Goal: Use online tool/utility: Utilize a website feature to perform a specific function

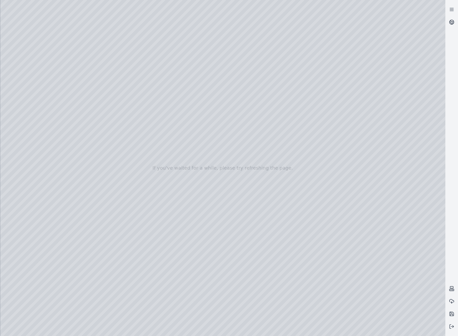
drag, startPoint x: 289, startPoint y: 124, endPoint x: 26, endPoint y: 141, distance: 263.3
drag, startPoint x: 242, startPoint y: 162, endPoint x: 120, endPoint y: 170, distance: 122.4
drag, startPoint x: 254, startPoint y: 221, endPoint x: 232, endPoint y: 220, distance: 22.7
drag, startPoint x: 272, startPoint y: 210, endPoint x: 175, endPoint y: 175, distance: 102.8
click at [18, 76] on div at bounding box center [222, 168] width 445 height 336
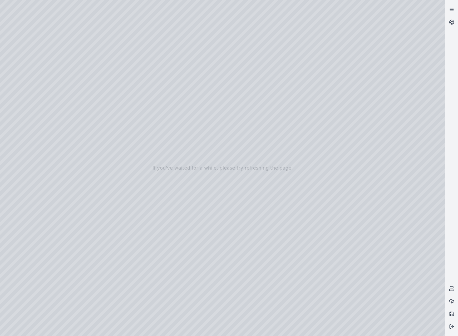
click at [29, 82] on div at bounding box center [222, 168] width 445 height 336
click at [99, 57] on div at bounding box center [222, 168] width 445 height 336
drag, startPoint x: 274, startPoint y: 200, endPoint x: 296, endPoint y: 204, distance: 23.0
click at [296, 204] on div at bounding box center [222, 168] width 445 height 336
drag, startPoint x: 291, startPoint y: 208, endPoint x: 302, endPoint y: 207, distance: 10.8
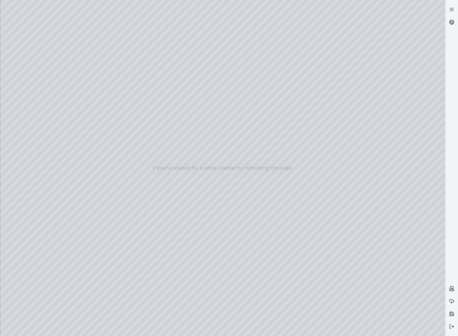
click at [100, 70] on div at bounding box center [222, 168] width 445 height 336
click at [104, 86] on div at bounding box center [222, 168] width 445 height 336
click at [91, 83] on div at bounding box center [222, 168] width 445 height 336
click at [102, 94] on div at bounding box center [222, 168] width 445 height 336
click at [95, 113] on div at bounding box center [222, 168] width 445 height 336
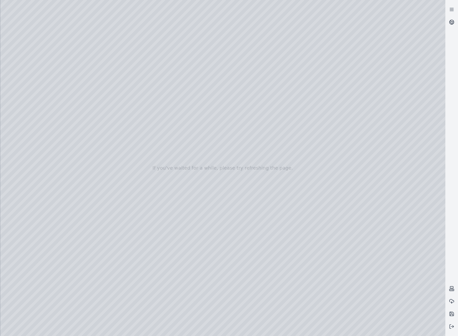
drag, startPoint x: 263, startPoint y: 100, endPoint x: 308, endPoint y: 187, distance: 98.7
drag, startPoint x: 308, startPoint y: 186, endPoint x: 297, endPoint y: 196, distance: 15.3
click at [96, 281] on div at bounding box center [222, 168] width 445 height 336
click at [98, 291] on div at bounding box center [222, 168] width 445 height 336
click at [99, 305] on div at bounding box center [222, 168] width 445 height 336
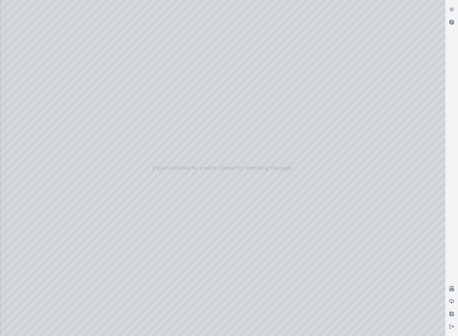
drag, startPoint x: 320, startPoint y: 215, endPoint x: 326, endPoint y: 210, distance: 7.5
drag, startPoint x: 319, startPoint y: 208, endPoint x: 357, endPoint y: 187, distance: 43.2
drag, startPoint x: 320, startPoint y: 188, endPoint x: 315, endPoint y: 184, distance: 6.8
click at [335, 149] on div at bounding box center [222, 168] width 445 height 336
drag, startPoint x: 280, startPoint y: 181, endPoint x: 308, endPoint y: 180, distance: 28.7
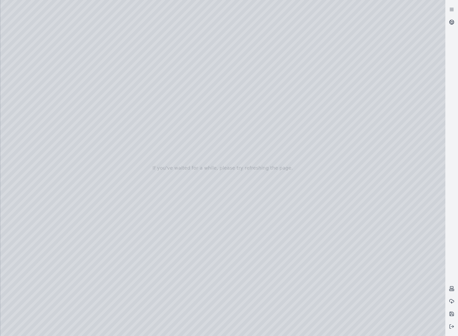
drag, startPoint x: 187, startPoint y: 174, endPoint x: 212, endPoint y: 173, distance: 25.3
click at [212, 173] on div at bounding box center [222, 168] width 445 height 336
drag, startPoint x: 231, startPoint y: 170, endPoint x: 364, endPoint y: 158, distance: 134.0
drag, startPoint x: 214, startPoint y: 199, endPoint x: 216, endPoint y: 211, distance: 12.9
click at [41, 103] on div at bounding box center [222, 168] width 445 height 336
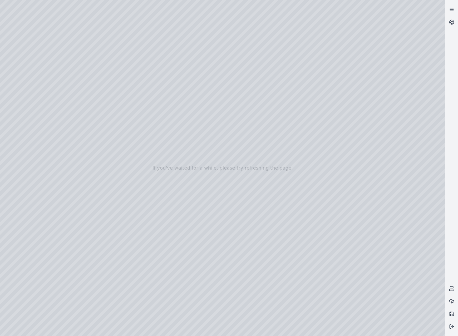
click at [41, 100] on div at bounding box center [222, 168] width 445 height 336
click at [148, 193] on div at bounding box center [222, 168] width 445 height 336
click at [148, 194] on div at bounding box center [222, 168] width 445 height 336
click at [152, 133] on div at bounding box center [222, 168] width 445 height 336
click at [154, 120] on div at bounding box center [222, 168] width 445 height 336
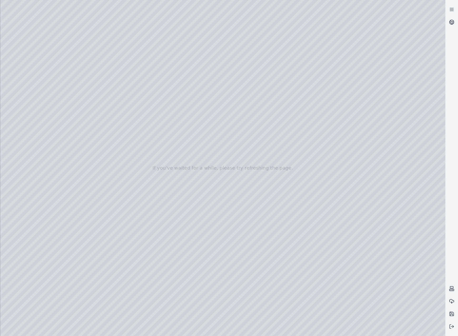
click at [154, 120] on div at bounding box center [222, 168] width 445 height 336
click at [150, 295] on div at bounding box center [222, 168] width 445 height 336
drag, startPoint x: 305, startPoint y: 212, endPoint x: 312, endPoint y: 200, distance: 14.6
drag, startPoint x: 261, startPoint y: 262, endPoint x: 249, endPoint y: 267, distance: 13.1
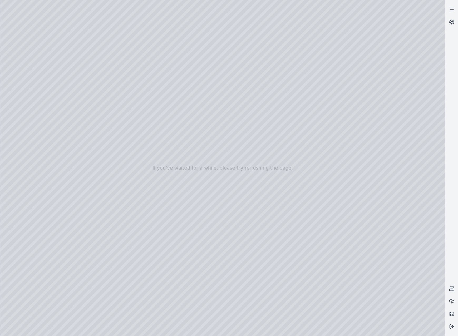
click at [249, 267] on div at bounding box center [222, 168] width 445 height 336
drag, startPoint x: 251, startPoint y: 263, endPoint x: 226, endPoint y: 268, distance: 25.7
drag, startPoint x: 270, startPoint y: 239, endPoint x: 204, endPoint y: 250, distance: 67.1
drag, startPoint x: 291, startPoint y: 195, endPoint x: 265, endPoint y: 194, distance: 25.8
click at [265, 194] on div at bounding box center [222, 168] width 445 height 336
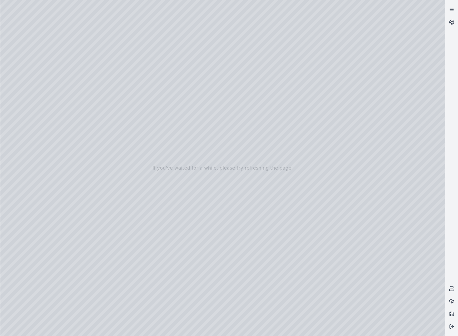
drag, startPoint x: 268, startPoint y: 218, endPoint x: 143, endPoint y: 240, distance: 127.3
drag, startPoint x: 234, startPoint y: 268, endPoint x: 220, endPoint y: 271, distance: 14.3
drag, startPoint x: 241, startPoint y: 246, endPoint x: 139, endPoint y: 252, distance: 102.0
drag, startPoint x: 283, startPoint y: 236, endPoint x: 212, endPoint y: 240, distance: 71.0
click at [212, 240] on div at bounding box center [222, 168] width 445 height 336
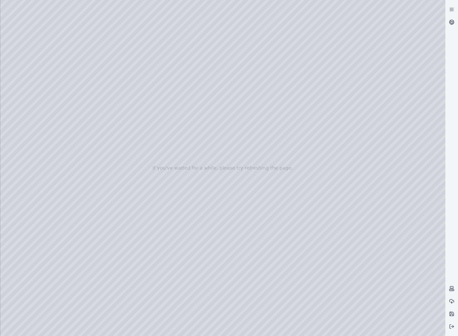
drag, startPoint x: 274, startPoint y: 225, endPoint x: 142, endPoint y: 234, distance: 132.2
click at [240, 197] on div at bounding box center [222, 168] width 445 height 336
click at [230, 194] on div at bounding box center [222, 168] width 445 height 336
drag, startPoint x: 262, startPoint y: 217, endPoint x: 278, endPoint y: 215, distance: 16.1
drag, startPoint x: 250, startPoint y: 184, endPoint x: 318, endPoint y: 245, distance: 91.4
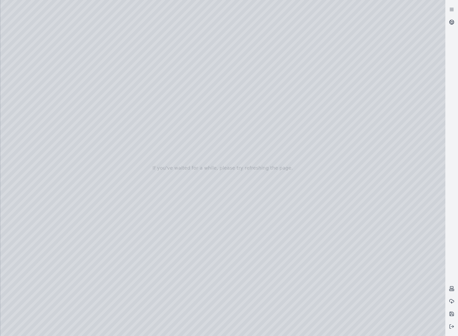
drag, startPoint x: 281, startPoint y: 248, endPoint x: 307, endPoint y: 237, distance: 28.4
drag, startPoint x: 228, startPoint y: 245, endPoint x: 328, endPoint y: 215, distance: 104.1
click at [328, 215] on div at bounding box center [222, 168] width 445 height 336
drag, startPoint x: 233, startPoint y: 248, endPoint x: 291, endPoint y: 239, distance: 58.7
drag, startPoint x: 301, startPoint y: 291, endPoint x: 271, endPoint y: 289, distance: 29.8
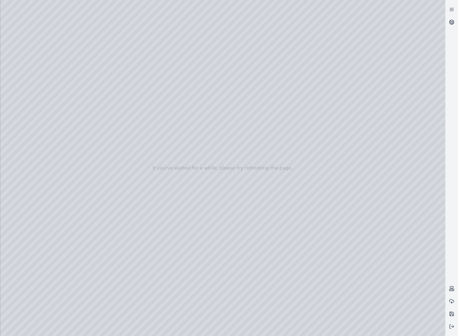
drag, startPoint x: 227, startPoint y: 270, endPoint x: 234, endPoint y: 261, distance: 11.7
click at [234, 261] on div at bounding box center [222, 168] width 445 height 336
drag, startPoint x: 247, startPoint y: 289, endPoint x: 275, endPoint y: 232, distance: 63.5
drag, startPoint x: 303, startPoint y: 284, endPoint x: 276, endPoint y: 281, distance: 27.0
drag, startPoint x: 300, startPoint y: 280, endPoint x: 161, endPoint y: 238, distance: 145.1
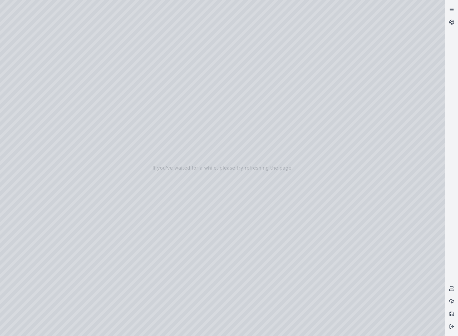
drag, startPoint x: 254, startPoint y: 271, endPoint x: 254, endPoint y: 255, distance: 15.8
drag, startPoint x: 254, startPoint y: 271, endPoint x: 248, endPoint y: 217, distance: 54.2
drag, startPoint x: 235, startPoint y: 254, endPoint x: 251, endPoint y: 229, distance: 29.9
click at [250, 229] on div at bounding box center [222, 168] width 445 height 336
drag, startPoint x: 260, startPoint y: 236, endPoint x: 169, endPoint y: 135, distance: 136.1
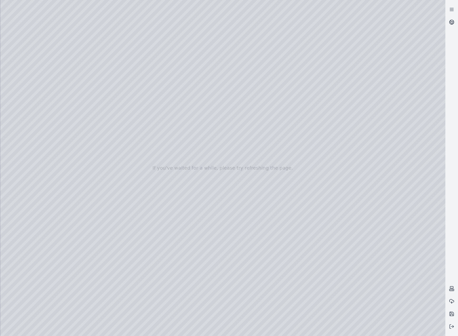
drag, startPoint x: 301, startPoint y: 205, endPoint x: 312, endPoint y: 252, distance: 48.4
drag, startPoint x: 249, startPoint y: 279, endPoint x: 256, endPoint y: 297, distance: 19.1
drag, startPoint x: 261, startPoint y: 274, endPoint x: 268, endPoint y: 296, distance: 23.5
drag, startPoint x: 215, startPoint y: 205, endPoint x: 254, endPoint y: 212, distance: 39.1
click at [254, 212] on div at bounding box center [222, 168] width 445 height 336
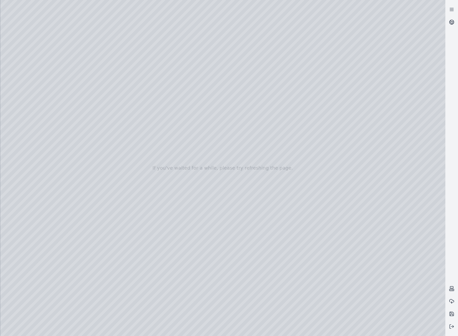
drag, startPoint x: 233, startPoint y: 192, endPoint x: 281, endPoint y: 229, distance: 60.7
click at [63, 21] on div at bounding box center [222, 168] width 445 height 336
click at [434, 10] on div at bounding box center [222, 168] width 445 height 336
drag, startPoint x: 256, startPoint y: 207, endPoint x: 289, endPoint y: 210, distance: 33.8
click at [289, 210] on div at bounding box center [222, 168] width 445 height 336
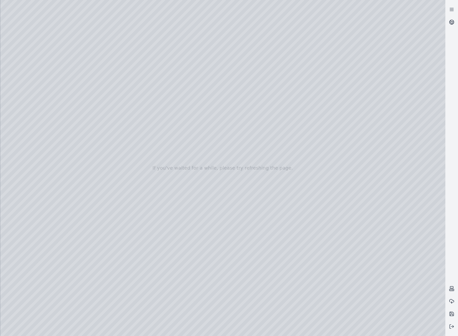
drag, startPoint x: 270, startPoint y: 216, endPoint x: 302, endPoint y: 212, distance: 33.0
drag
drag, startPoint x: 205, startPoint y: 207, endPoint x: 316, endPoint y: 217, distance: 111.8
drag, startPoint x: 328, startPoint y: 264, endPoint x: 344, endPoint y: 258, distance: 18.1
drag, startPoint x: 262, startPoint y: 246, endPoint x: 284, endPoint y: 222, distance: 32.4
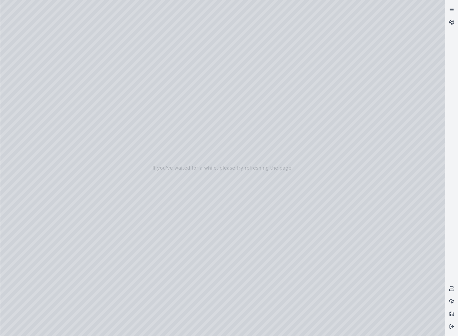
drag, startPoint x: 268, startPoint y: 232, endPoint x: 274, endPoint y: 224, distance: 10.9
drag, startPoint x: 242, startPoint y: 235, endPoint x: 274, endPoint y: 206, distance: 43.4
drag, startPoint x: 260, startPoint y: 214, endPoint x: 241, endPoint y: 222, distance: 19.8
drag, startPoint x: 286, startPoint y: 206, endPoint x: 170, endPoint y: 292, distance: 143.9
drag, startPoint x: 231, startPoint y: 215, endPoint x: 218, endPoint y: 220, distance: 14.6
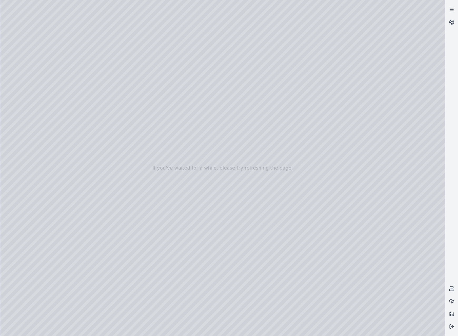
drag, startPoint x: 211, startPoint y: 212, endPoint x: 14, endPoint y: 240, distance: 198.4
drag, startPoint x: 137, startPoint y: 186, endPoint x: 217, endPoint y: 227, distance: 89.7
click at [216, 227] on div at bounding box center [222, 168] width 445 height 336
drag, startPoint x: 72, startPoint y: 237, endPoint x: 187, endPoint y: 225, distance: 115.4
click at [167, 247] on div at bounding box center [222, 168] width 445 height 336
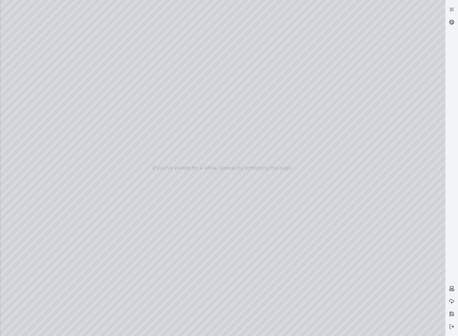
click at [368, 94] on div at bounding box center [222, 168] width 445 height 336
click at [204, 240] on div at bounding box center [222, 168] width 445 height 336
click at [247, 251] on div at bounding box center [222, 168] width 445 height 336
drag, startPoint x: 274, startPoint y: 221, endPoint x: 259, endPoint y: 219, distance: 15.7
drag, startPoint x: 256, startPoint y: 228, endPoint x: 98, endPoint y: 239, distance: 158.3
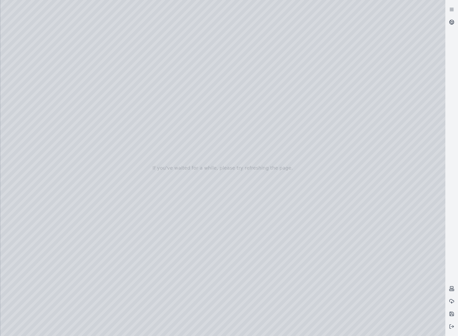
drag, startPoint x: 225, startPoint y: 240, endPoint x: 189, endPoint y: 243, distance: 36.7
drag, startPoint x: 199, startPoint y: 241, endPoint x: 71, endPoint y: 221, distance: 128.6
drag, startPoint x: 297, startPoint y: 247, endPoint x: 285, endPoint y: 237, distance: 15.0
drag, startPoint x: 259, startPoint y: 224, endPoint x: 303, endPoint y: 235, distance: 45.1
drag, startPoint x: 224, startPoint y: 193, endPoint x: 217, endPoint y: 192, distance: 7.4
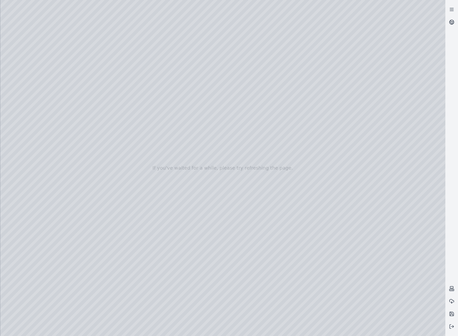
click at [217, 192] on div at bounding box center [222, 168] width 445 height 336
drag, startPoint x: 214, startPoint y: 275, endPoint x: 228, endPoint y: 267, distance: 16.4
drag, startPoint x: 254, startPoint y: 123, endPoint x: 269, endPoint y: 167, distance: 46.6
drag, startPoint x: 262, startPoint y: 157, endPoint x: 263, endPoint y: 188, distance: 30.6
click at [268, 197] on div at bounding box center [222, 168] width 445 height 336
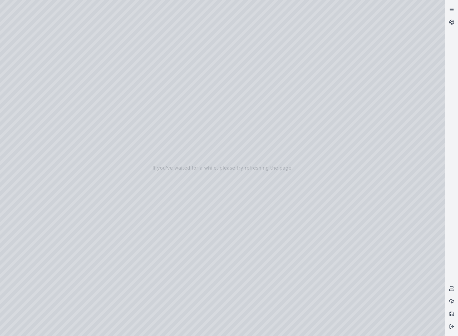
drag, startPoint x: 262, startPoint y: 167, endPoint x: 266, endPoint y: 208, distance: 41.8
drag, startPoint x: 279, startPoint y: 252, endPoint x: 290, endPoint y: 244, distance: 13.5
drag, startPoint x: 244, startPoint y: 236, endPoint x: 356, endPoint y: 197, distance: 119.0
drag, startPoint x: 317, startPoint y: 248, endPoint x: 320, endPoint y: 232, distance: 16.5
drag, startPoint x: 315, startPoint y: 245, endPoint x: 317, endPoint y: 241, distance: 4.3
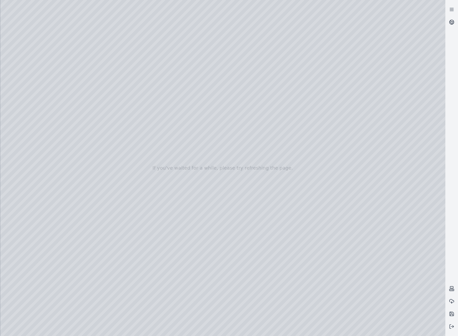
click at [228, 257] on div at bounding box center [222, 168] width 445 height 336
drag, startPoint x: 303, startPoint y: 304, endPoint x: 315, endPoint y: 306, distance: 12.3
click at [36, 98] on div at bounding box center [222, 168] width 445 height 336
click at [153, 193] on div at bounding box center [222, 168] width 445 height 336
drag, startPoint x: 218, startPoint y: 250, endPoint x: 251, endPoint y: 245, distance: 33.9
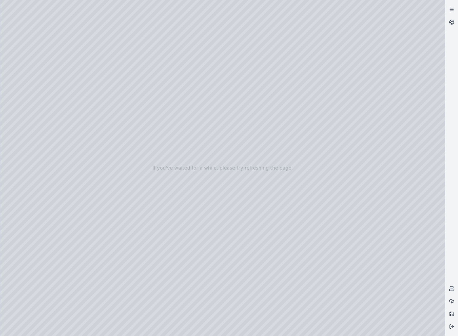
drag, startPoint x: 260, startPoint y: 255, endPoint x: 268, endPoint y: 257, distance: 8.4
click at [154, 194] on div at bounding box center [222, 168] width 445 height 336
drag, startPoint x: 286, startPoint y: 258, endPoint x: 251, endPoint y: 265, distance: 36.4
drag, startPoint x: 275, startPoint y: 266, endPoint x: 240, endPoint y: 270, distance: 35.3
drag, startPoint x: 315, startPoint y: 262, endPoint x: 232, endPoint y: 245, distance: 84.8
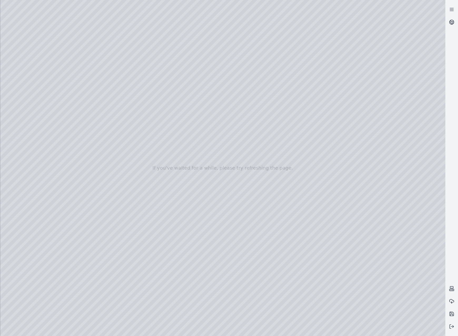
drag, startPoint x: 253, startPoint y: 249, endPoint x: 282, endPoint y: 249, distance: 29.8
drag, startPoint x: 245, startPoint y: 253, endPoint x: 382, endPoint y: 252, distance: 136.9
click at [152, 196] on div at bounding box center [222, 168] width 445 height 336
drag, startPoint x: 335, startPoint y: 244, endPoint x: 290, endPoint y: 270, distance: 52.0
drag, startPoint x: 306, startPoint y: 267, endPoint x: 349, endPoint y: 252, distance: 44.9
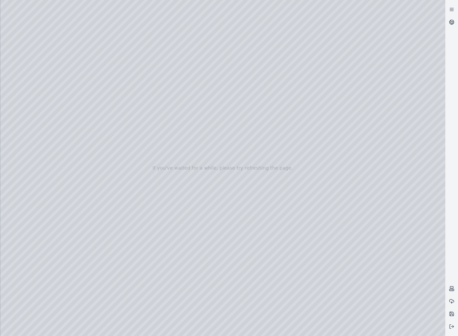
drag, startPoint x: 367, startPoint y: 250, endPoint x: 184, endPoint y: 210, distance: 187.9
drag, startPoint x: 330, startPoint y: 231, endPoint x: 230, endPoint y: 190, distance: 108.0
drag, startPoint x: 211, startPoint y: 189, endPoint x: 290, endPoint y: 240, distance: 93.4
click at [290, 240] on div at bounding box center [222, 168] width 445 height 336
drag, startPoint x: 257, startPoint y: 165, endPoint x: 357, endPoint y: 243, distance: 127.6
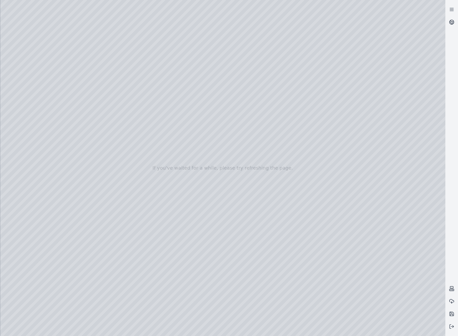
drag, startPoint x: 294, startPoint y: 183, endPoint x: 354, endPoint y: 303, distance: 133.9
drag, startPoint x: 238, startPoint y: 231, endPoint x: 341, endPoint y: 259, distance: 106.3
drag, startPoint x: 346, startPoint y: 228, endPoint x: 482, endPoint y: 186, distance: 142.1
drag, startPoint x: 338, startPoint y: 233, endPoint x: 381, endPoint y: 213, distance: 47.4
drag, startPoint x: 251, startPoint y: 223, endPoint x: 316, endPoint y: 150, distance: 98.1
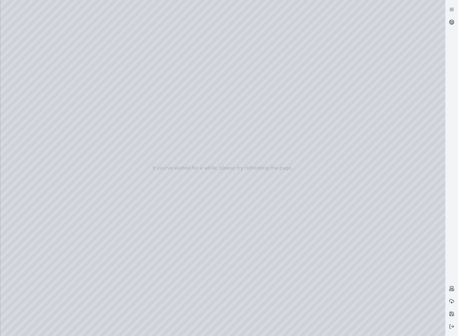
drag, startPoint x: 316, startPoint y: 199, endPoint x: 283, endPoint y: 176, distance: 39.9
drag, startPoint x: 306, startPoint y: 201, endPoint x: 279, endPoint y: 167, distance: 43.6
drag, startPoint x: 279, startPoint y: 164, endPoint x: 251, endPoint y: 111, distance: 60.8
drag, startPoint x: 310, startPoint y: 215, endPoint x: 255, endPoint y: 168, distance: 72.4
